Goal: Check status: Check status

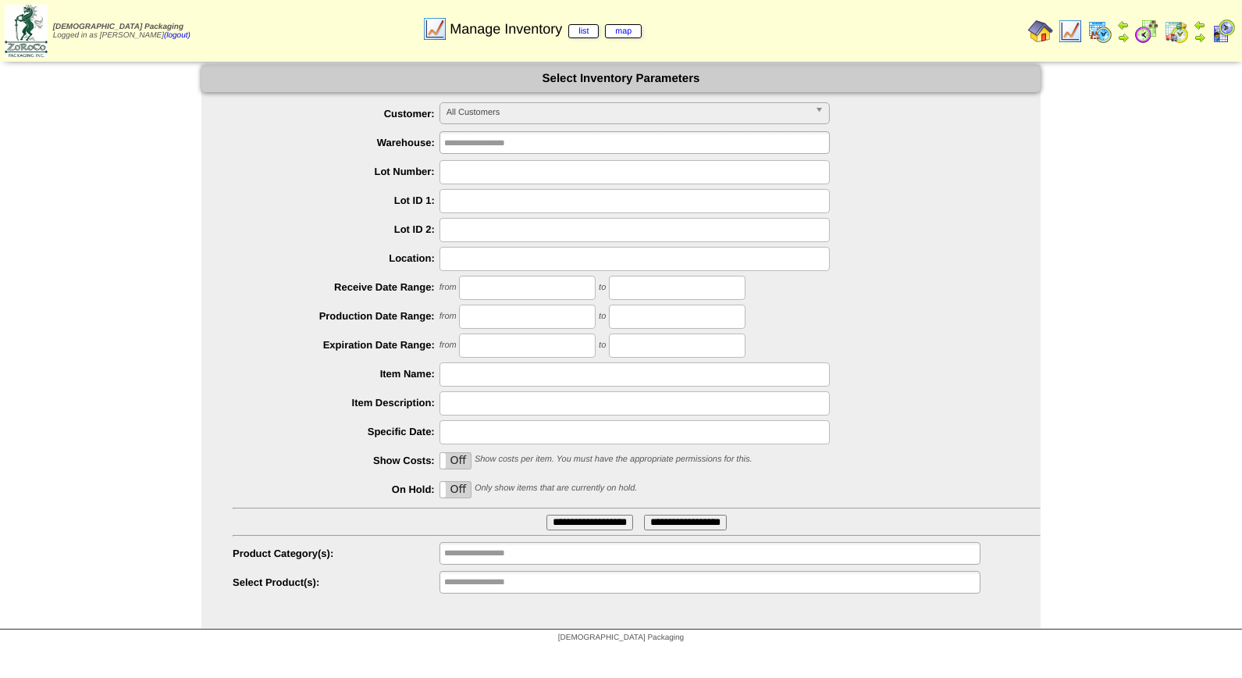
click at [496, 176] on input "text" at bounding box center [634, 172] width 390 height 24
paste input "*******"
type input "*******"
click at [546, 514] on input "**********" at bounding box center [589, 522] width 87 height 16
